Goal: Complete application form

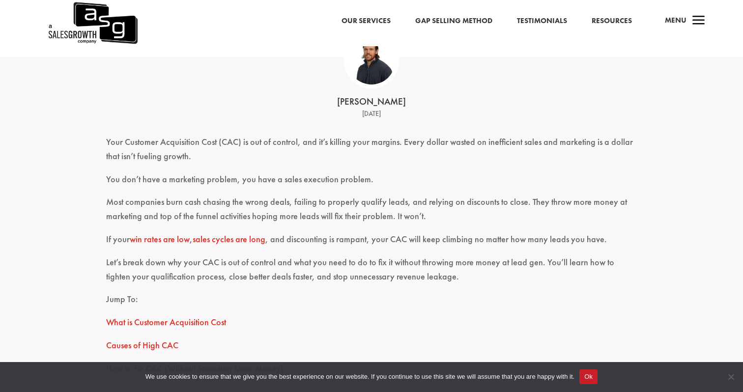
scroll to position [237, 0]
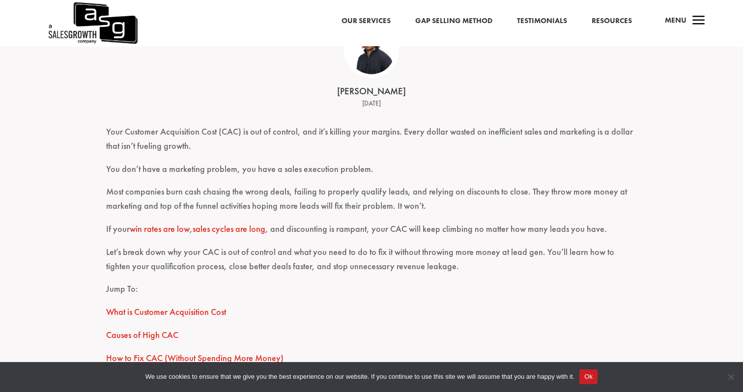
click at [598, 379] on button "Ok" at bounding box center [588, 377] width 18 height 15
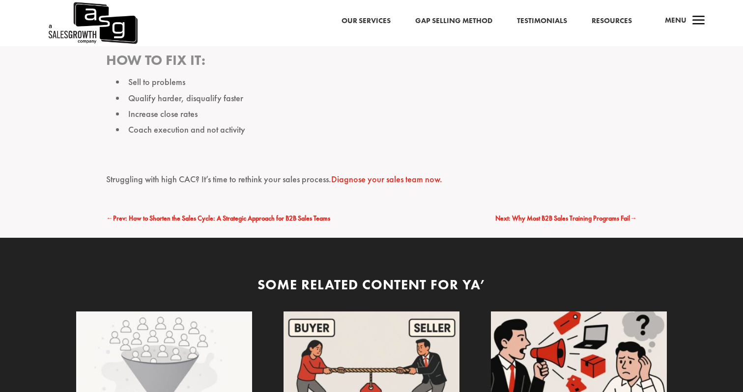
scroll to position [3416, 0]
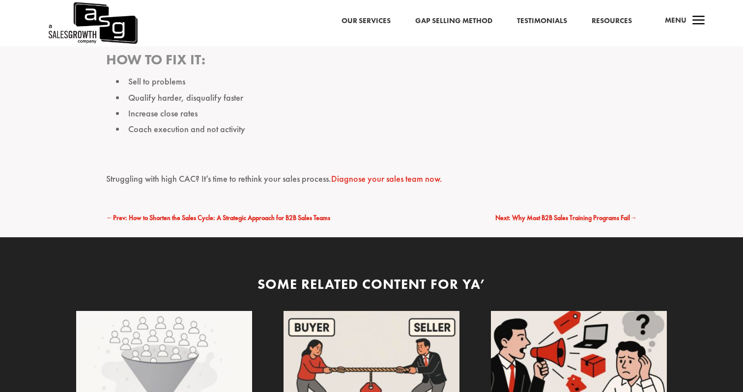
click at [374, 180] on link "Diagnose your sales team now." at bounding box center [386, 178] width 111 height 11
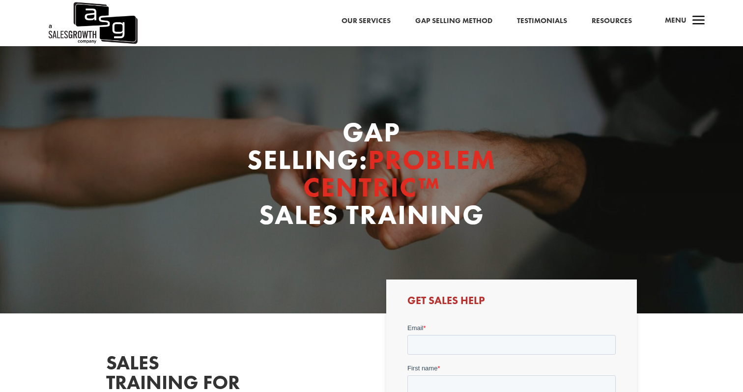
click at [377, 18] on link "Our Services" at bounding box center [366, 21] width 49 height 13
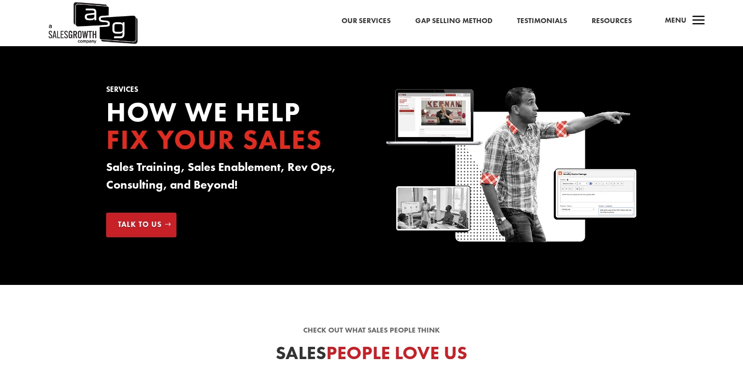
click at [460, 19] on link "Gap Selling Method" at bounding box center [453, 21] width 77 height 13
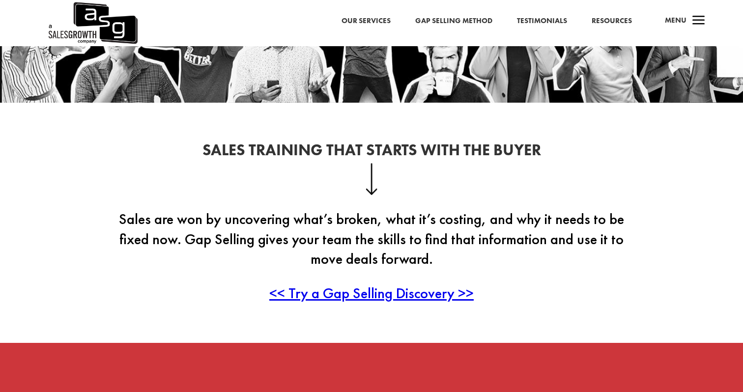
scroll to position [174, 0]
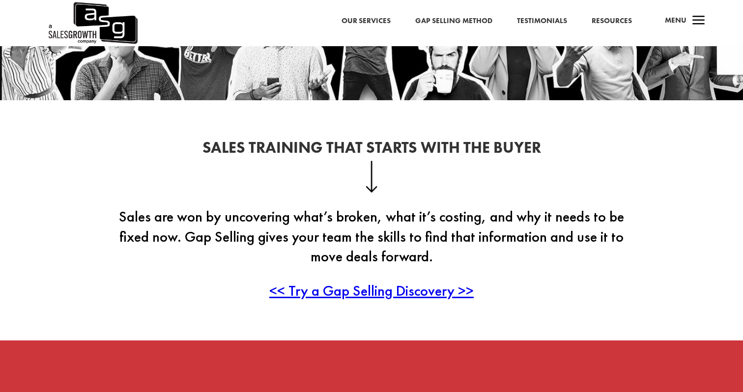
click at [407, 291] on span "<< Try a Gap Selling Discovery >>" at bounding box center [371, 290] width 204 height 19
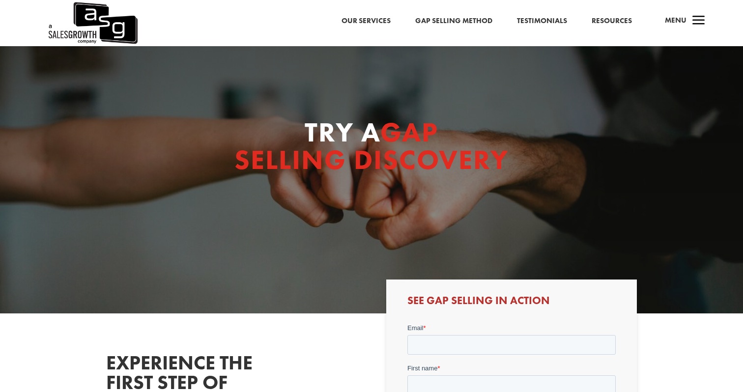
click at [613, 14] on div "Our Services Gap Selling Method Testimonials Resources a Menu" at bounding box center [371, 23] width 743 height 46
click at [609, 16] on link "Resources" at bounding box center [612, 21] width 40 height 13
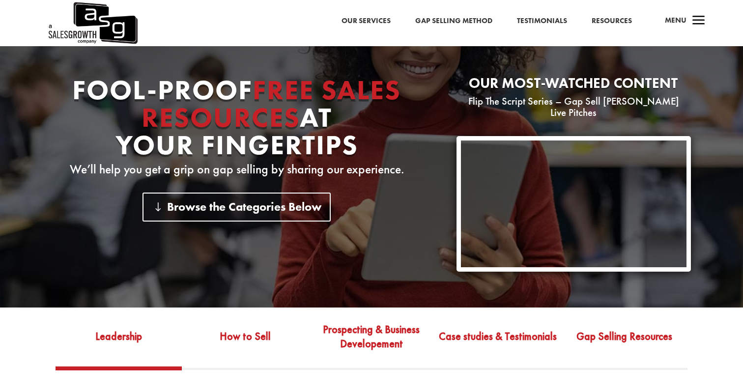
scroll to position [118, 0]
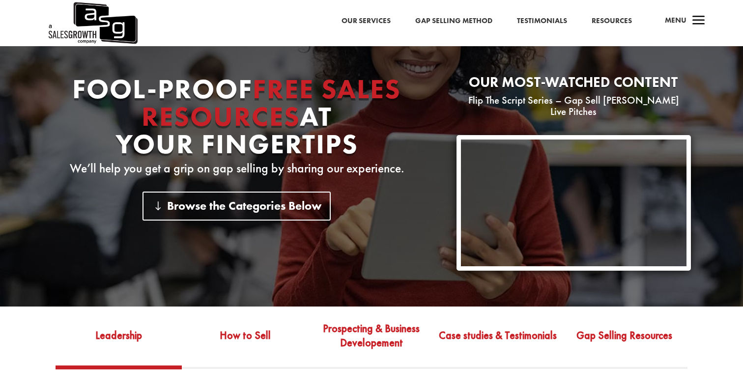
click at [116, 327] on link "Leadership" at bounding box center [119, 343] width 126 height 46
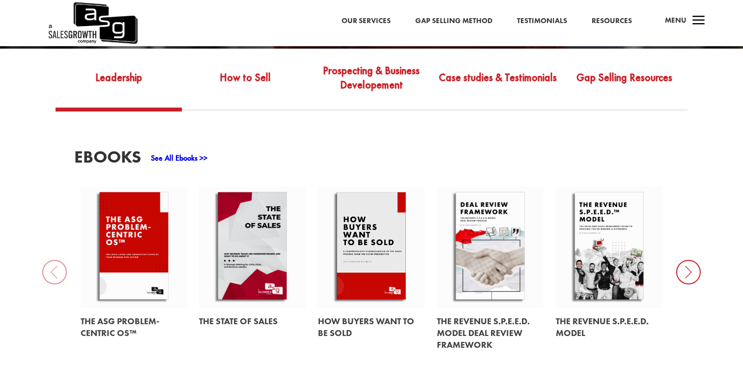
scroll to position [385, 0]
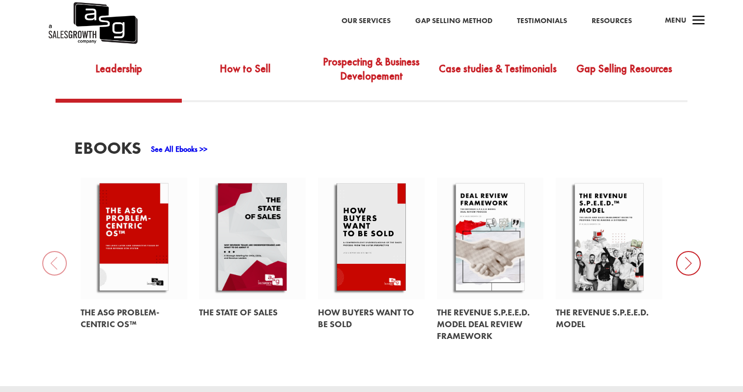
click at [688, 252] on icon at bounding box center [688, 263] width 25 height 25
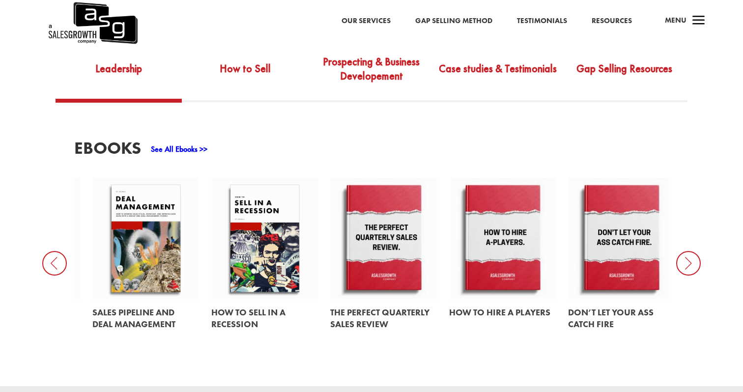
click at [688, 253] on icon at bounding box center [688, 263] width 25 height 25
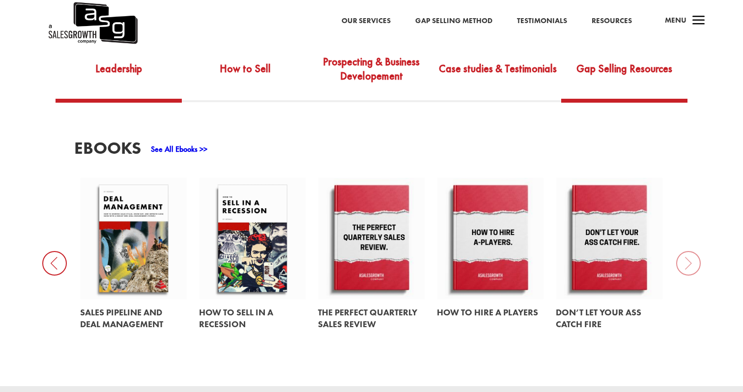
click at [603, 53] on link "Gap Selling Resources" at bounding box center [624, 76] width 126 height 46
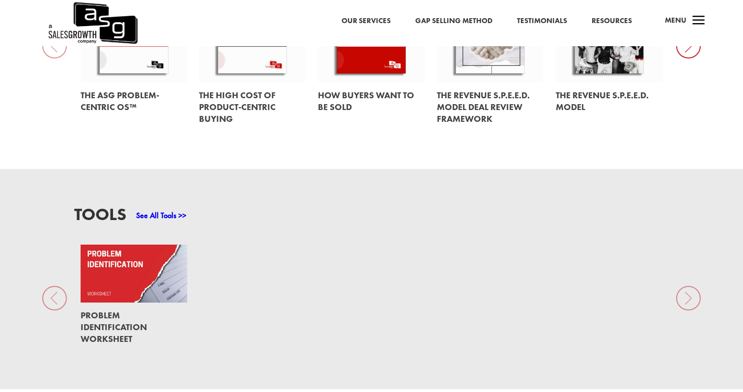
scroll to position [613, 0]
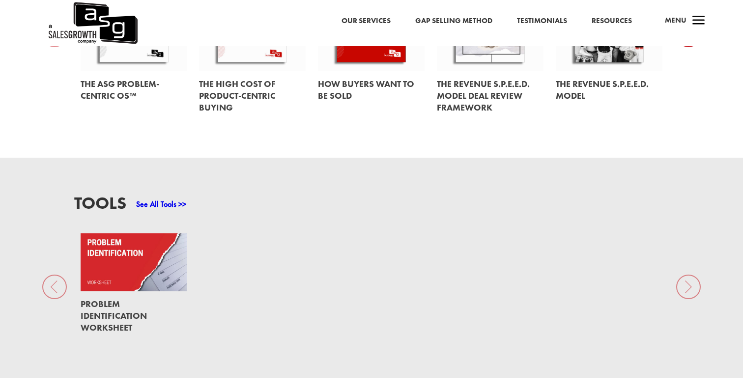
click at [105, 303] on link at bounding box center [134, 316] width 107 height 50
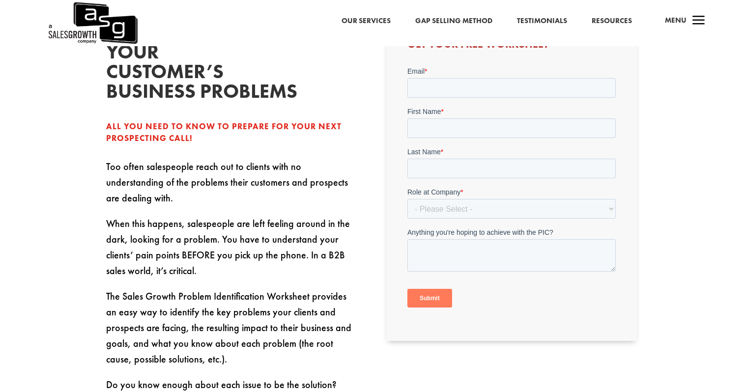
scroll to position [202, 0]
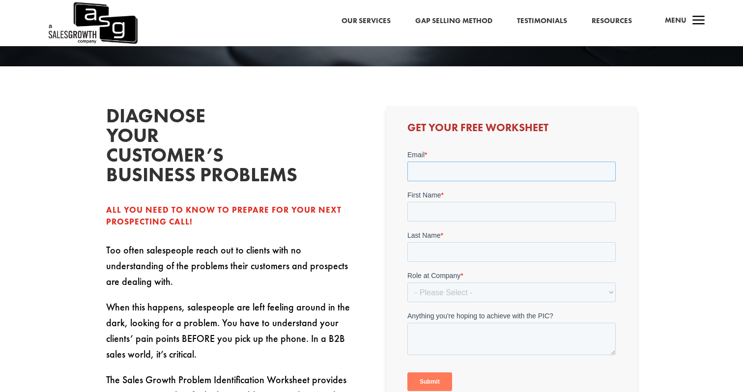
click at [428, 172] on input "Email *" at bounding box center [511, 172] width 208 height 20
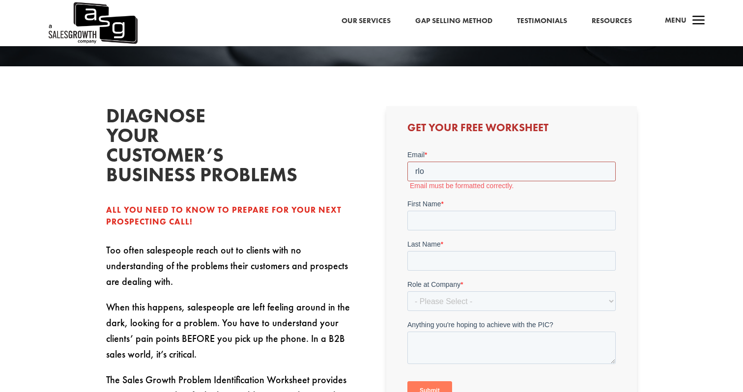
type input "[EMAIL_ADDRESS][DOMAIN_NAME]"
type input "None"
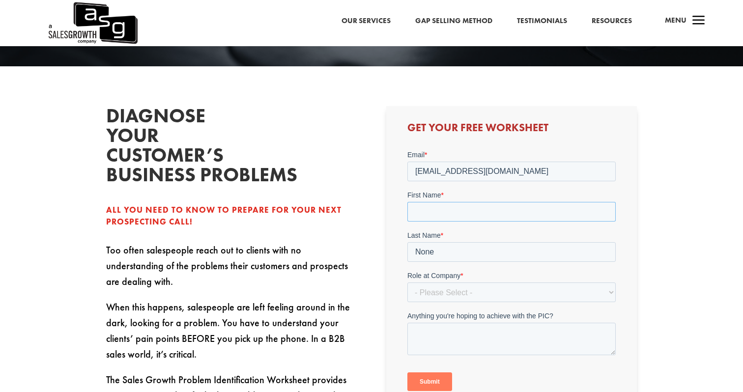
click at [448, 209] on input "First Name *" at bounding box center [511, 212] width 208 height 20
type input "[PERSON_NAME]"
click at [443, 253] on input "None" at bounding box center [511, 252] width 208 height 20
type input "N"
type input "[PERSON_NAME]"
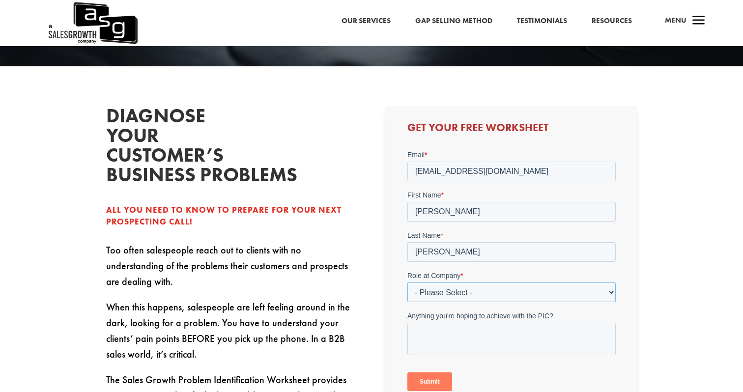
click at [431, 291] on select "- Please Select - C-Level (CRO, CSO, etc) Senior Leadership (VP of Sales, VP of…" at bounding box center [511, 293] width 208 height 20
select select "C-Level (CRO, CSO, etc)"
click at [432, 329] on select "Please Select Just Me 1-9 [PHONE_NUMBER] [PHONE_NUMBER]+" at bounding box center [511, 333] width 208 height 20
select select "1-9"
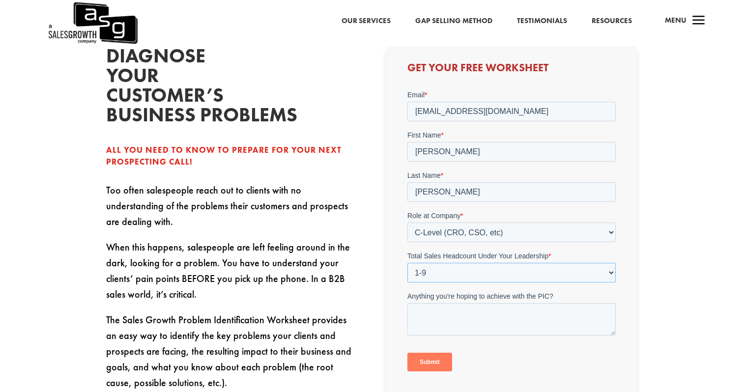
scroll to position [262, 0]
click at [424, 312] on textarea "Anything you're hoping to achieve with the PIC?" at bounding box center [511, 320] width 208 height 32
type textarea "Learn How to sales more"
click at [428, 366] on input "Submit" at bounding box center [429, 362] width 45 height 19
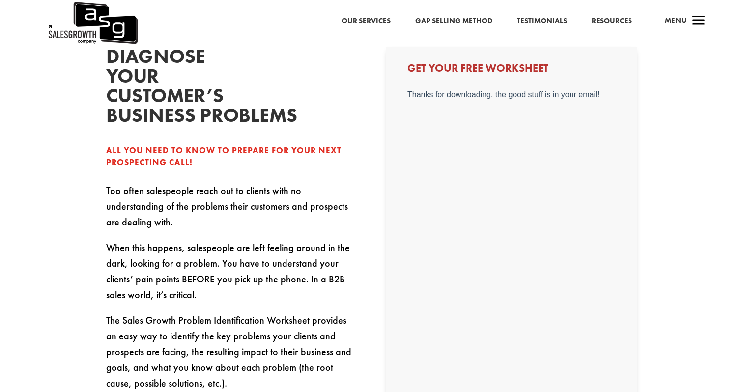
click at [686, 20] on span "Menu" at bounding box center [676, 20] width 22 height 10
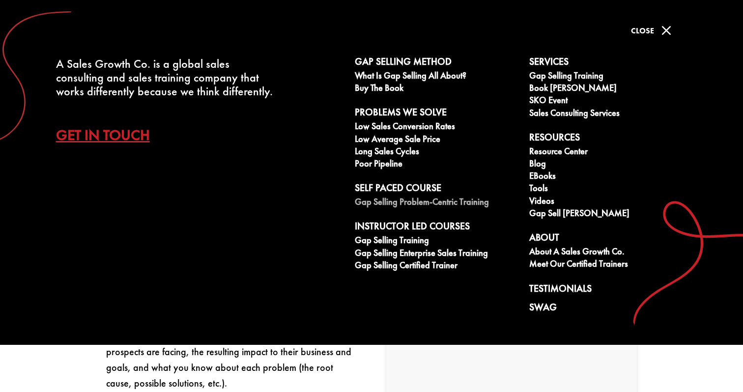
click at [427, 202] on link "Gap Selling Problem-Centric Training" at bounding box center [437, 203] width 164 height 12
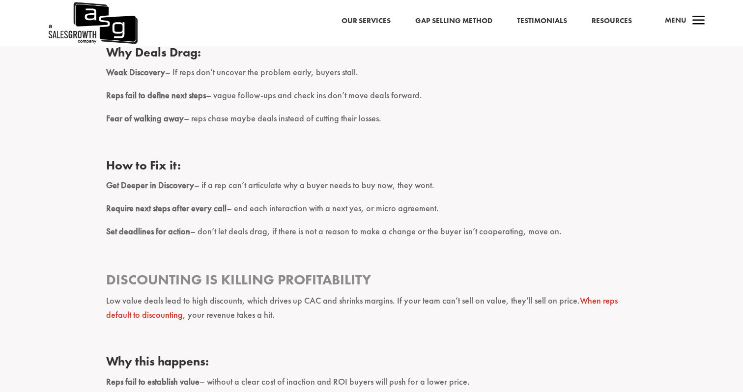
scroll to position [1615, 0]
